Goal: Task Accomplishment & Management: Use online tool/utility

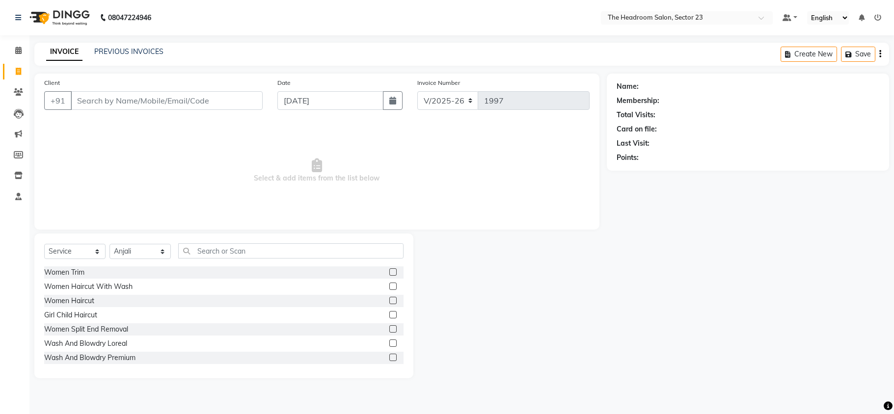
select select "6796"
select select "service"
select select "64907"
click at [216, 257] on input "text" at bounding box center [290, 250] width 225 height 15
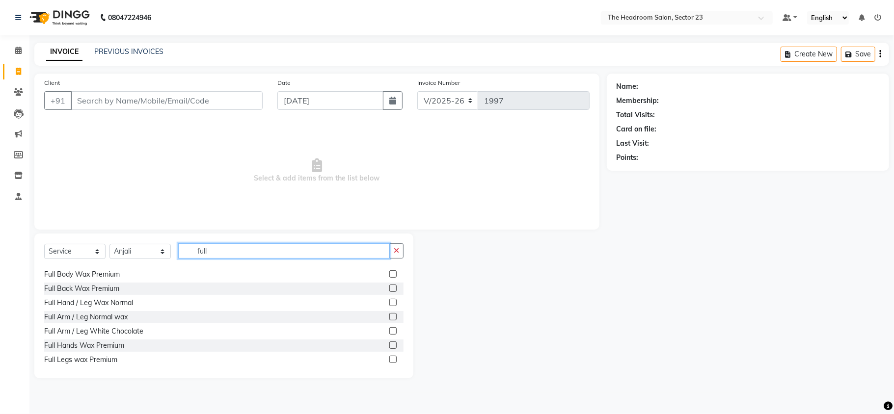
scroll to position [209, 0]
type input "full"
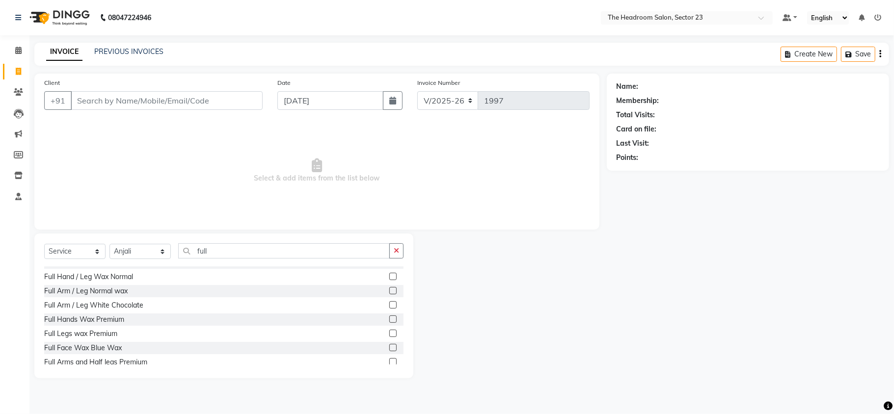
click at [389, 335] on label at bounding box center [392, 333] width 7 height 7
click at [389, 335] on input "checkbox" at bounding box center [392, 334] width 6 height 6
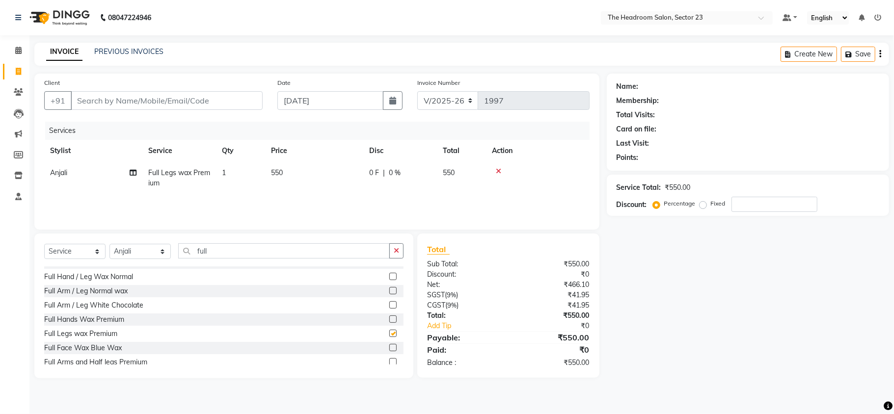
checkbox input "false"
drag, startPoint x: 228, startPoint y: 241, endPoint x: 222, endPoint y: 258, distance: 17.9
click at [222, 258] on div "Select Service Product Membership Package Voucher Prepaid Gift Card Select Styl…" at bounding box center [223, 306] width 379 height 145
click at [222, 258] on input "full" at bounding box center [284, 250] width 212 height 15
type input "f"
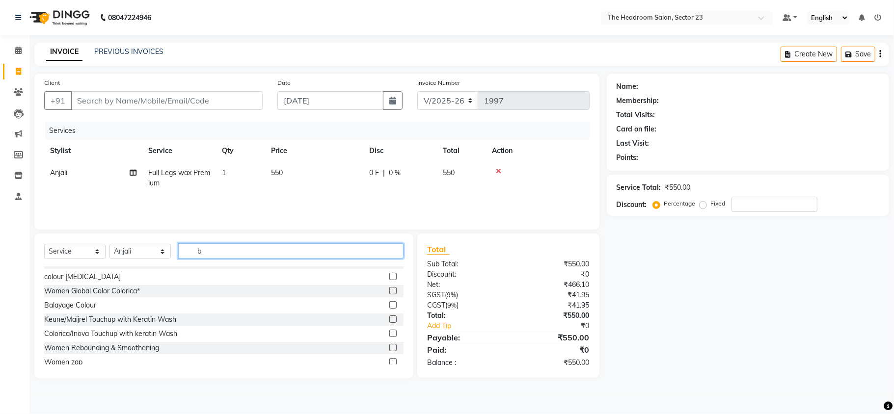
scroll to position [67, 0]
type input "bl"
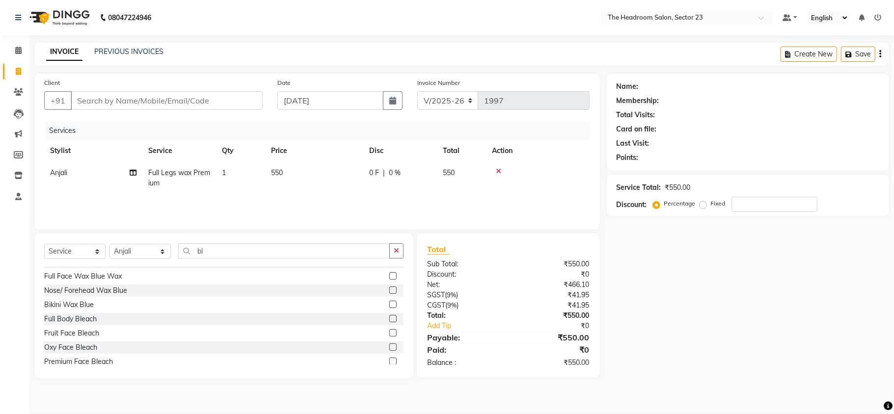
click at [389, 332] on label at bounding box center [392, 332] width 7 height 7
click at [389, 332] on input "checkbox" at bounding box center [392, 333] width 6 height 6
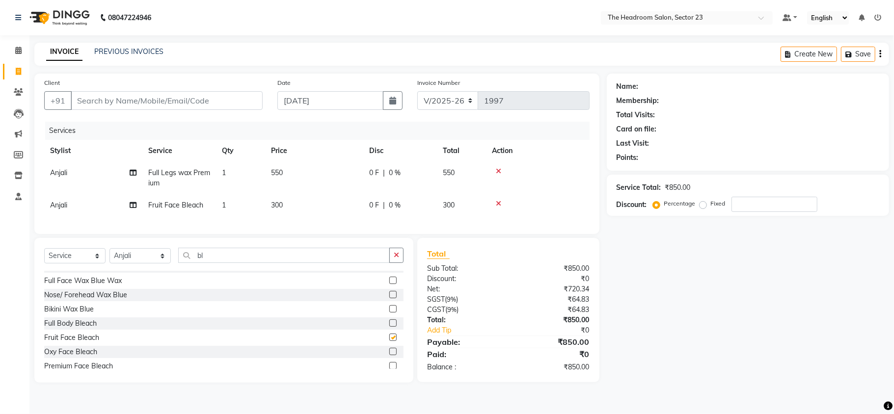
checkbox input "false"
click at [266, 263] on input "bl" at bounding box center [284, 255] width 212 height 15
type input "b"
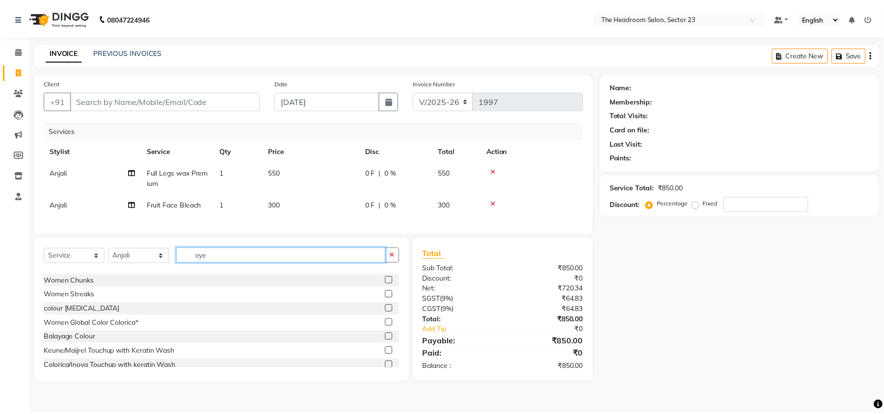
scroll to position [1, 0]
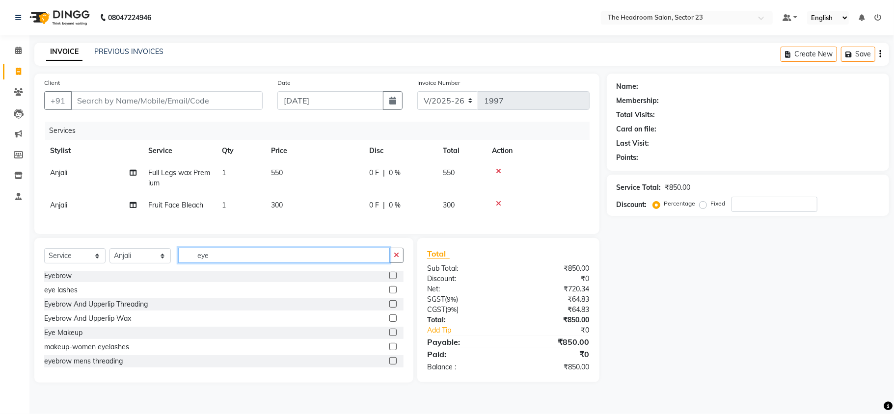
type input "eye"
click at [389, 308] on label at bounding box center [392, 303] width 7 height 7
click at [389, 308] on input "checkbox" at bounding box center [392, 304] width 6 height 6
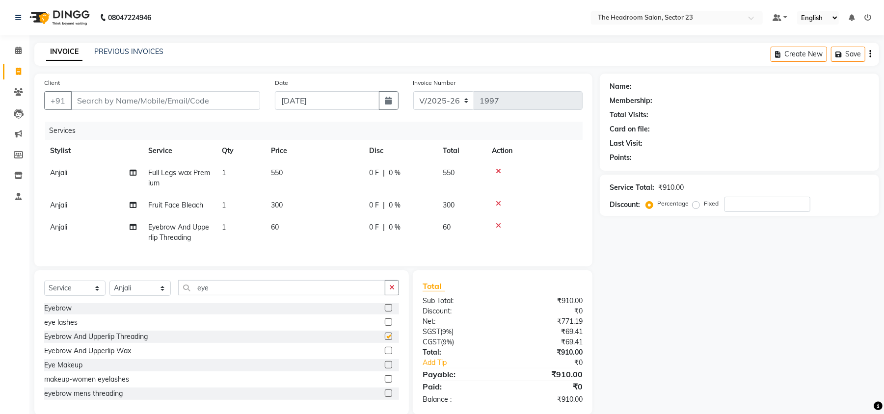
checkbox input "false"
click at [242, 295] on input "eye" at bounding box center [281, 287] width 207 height 15
type input "e"
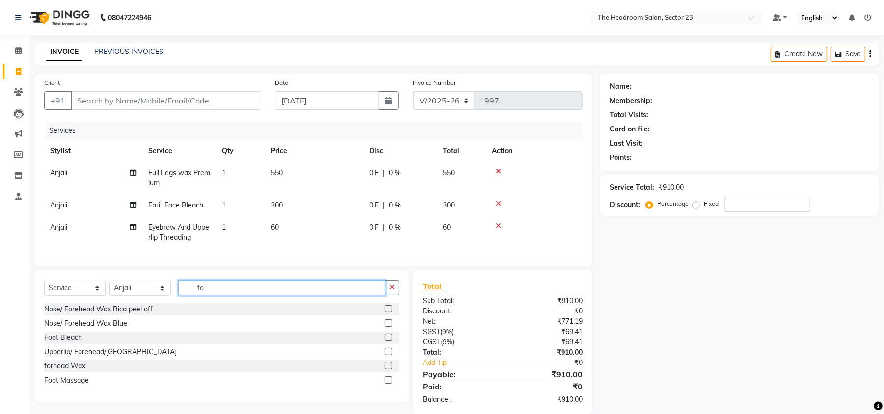
scroll to position [0, 0]
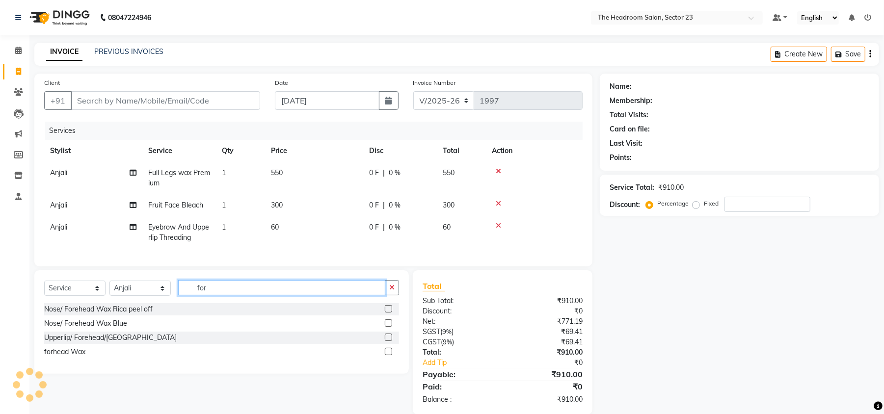
type input "for"
click at [387, 341] on label at bounding box center [388, 337] width 7 height 7
click at [387, 341] on input "checkbox" at bounding box center [388, 338] width 6 height 6
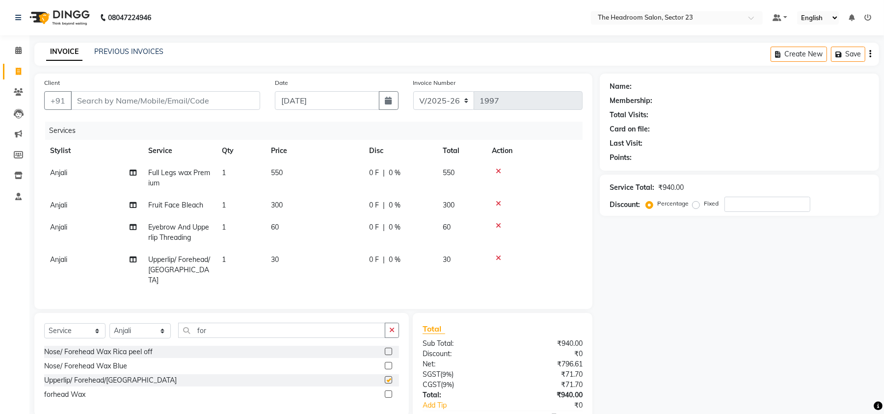
checkbox input "false"
click at [110, 103] on input "Client" at bounding box center [165, 100] width 189 height 19
type input "9"
type input "0"
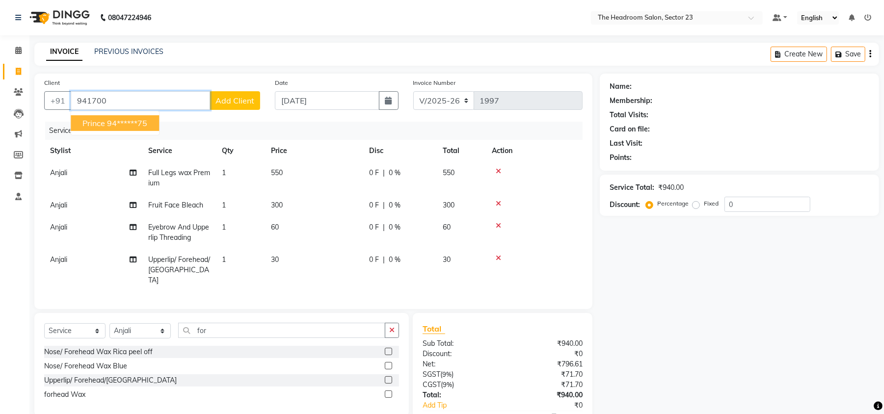
click at [132, 119] on ngb-highlight "94******75" at bounding box center [127, 123] width 40 height 10
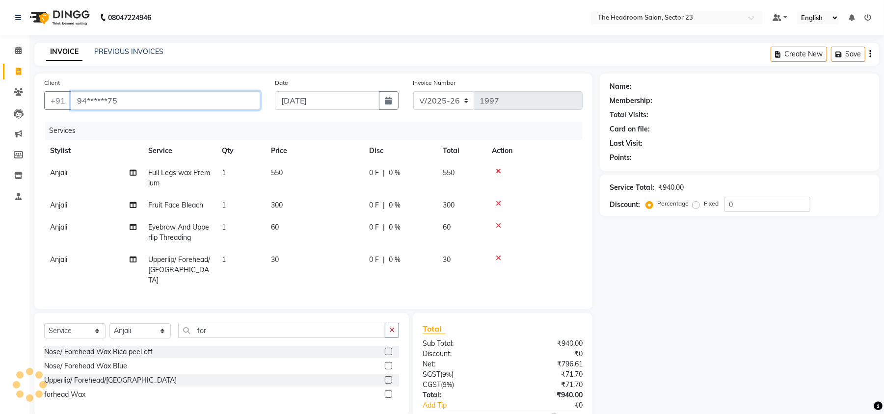
type input "94******75"
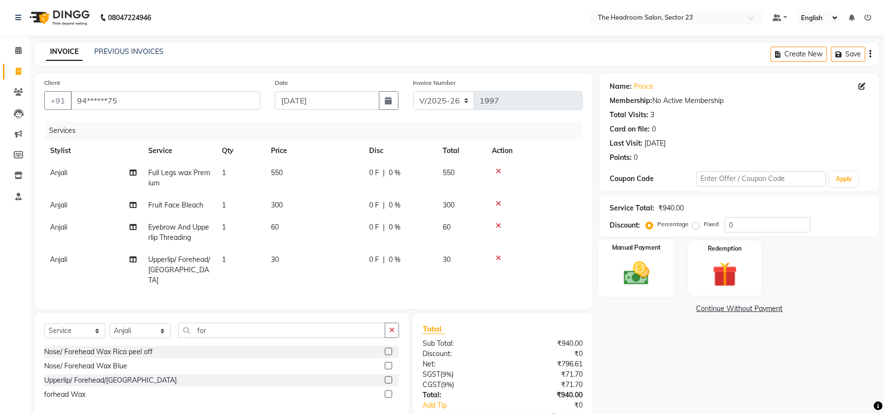
click at [625, 256] on div "Manual Payment" at bounding box center [636, 267] width 77 height 57
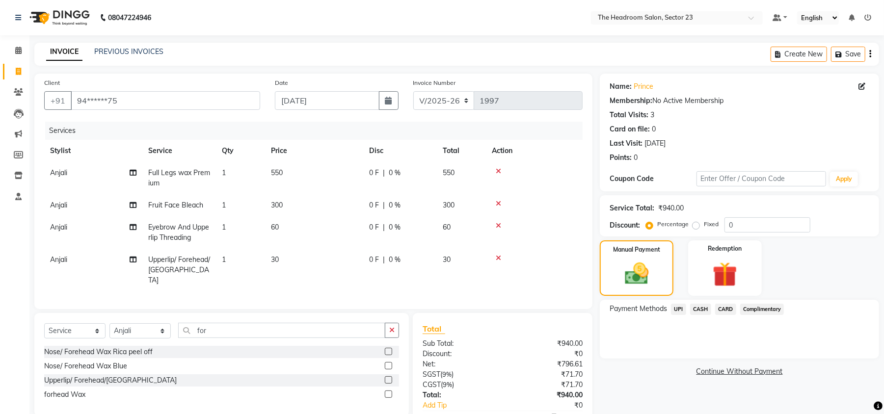
click at [678, 309] on span "UPI" at bounding box center [678, 309] width 15 height 11
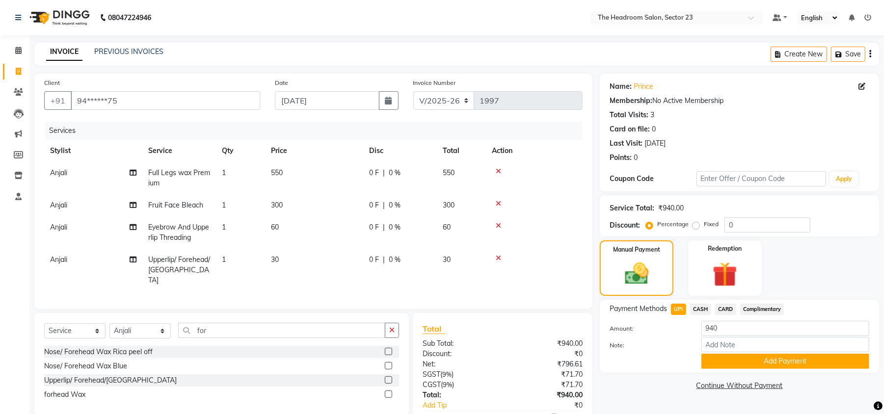
scroll to position [57, 0]
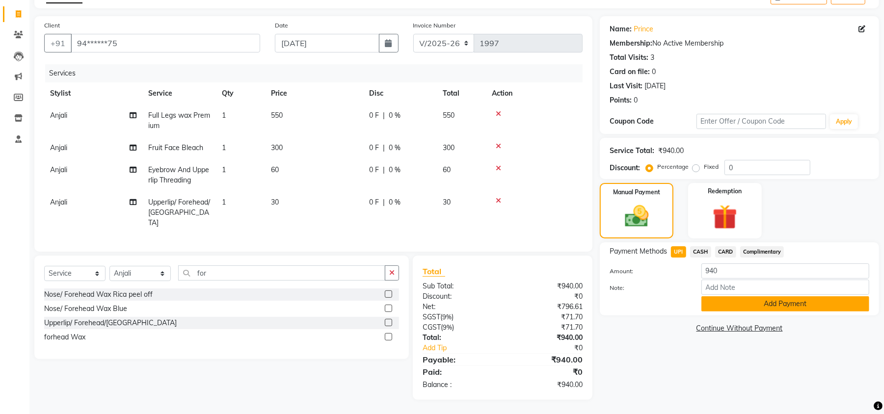
click at [802, 304] on button "Add Payment" at bounding box center [785, 303] width 168 height 15
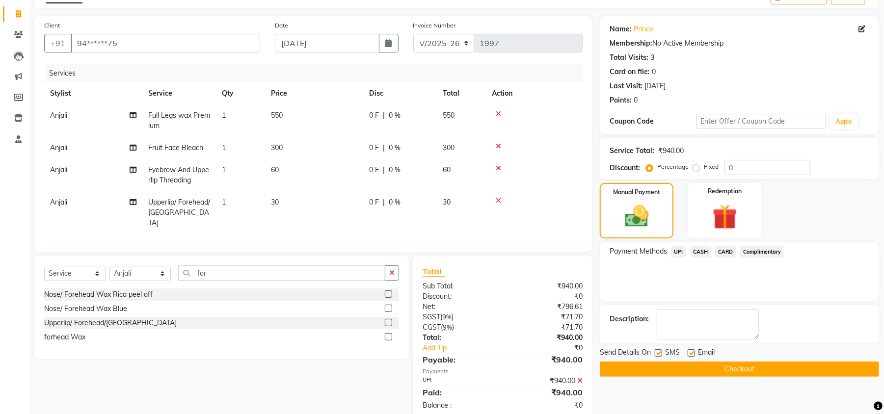
click at [772, 367] on button "Checkout" at bounding box center [739, 369] width 279 height 15
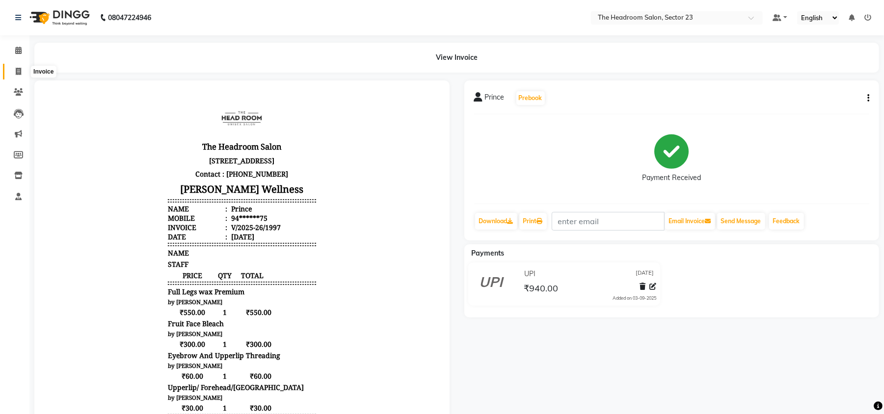
click at [21, 72] on icon at bounding box center [18, 71] width 5 height 7
select select "service"
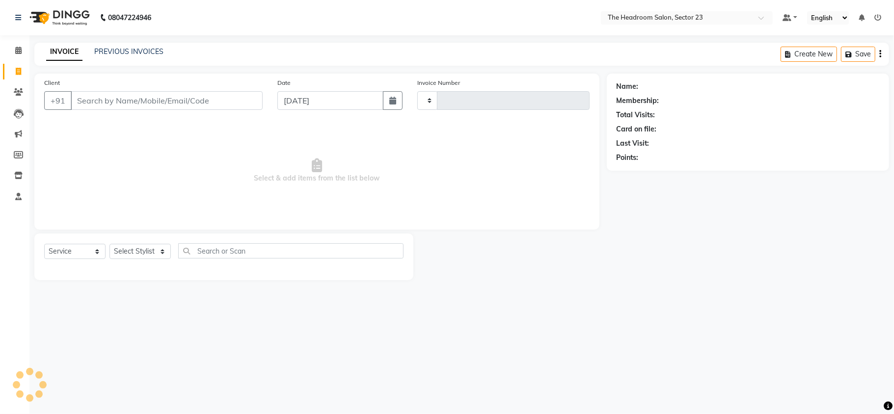
type input "1998"
select select "6796"
click at [114, 52] on link "PREVIOUS INVOICES" at bounding box center [128, 51] width 69 height 9
